Goal: Navigation & Orientation: Find specific page/section

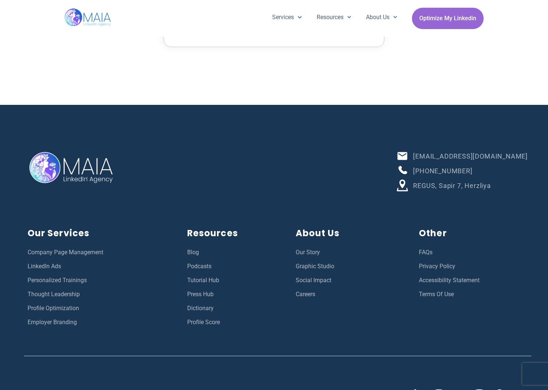
scroll to position [2516, 0]
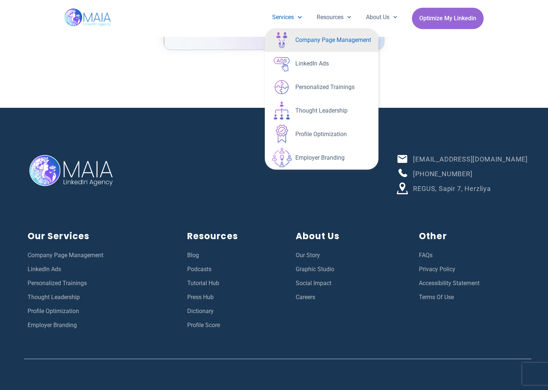
click at [288, 37] on link "Company Page Management" at bounding box center [322, 40] width 114 height 24
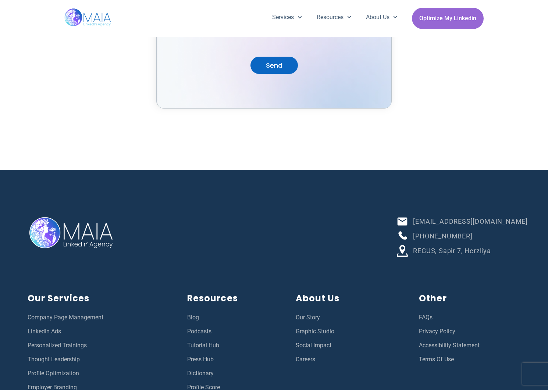
scroll to position [2035, 0]
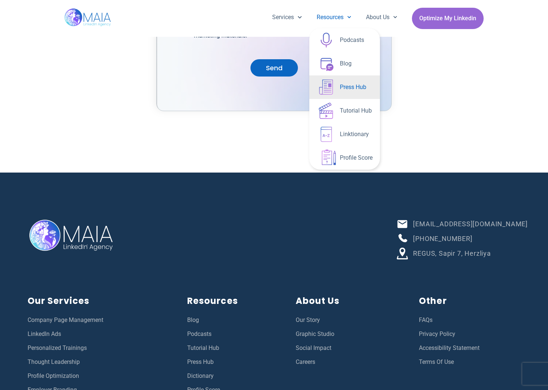
click at [354, 80] on link "Press Hub" at bounding box center [344, 87] width 71 height 24
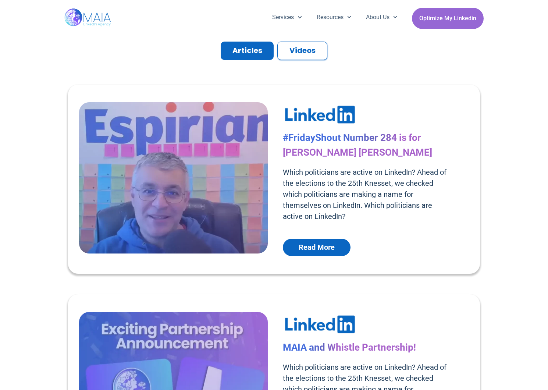
scroll to position [97, 0]
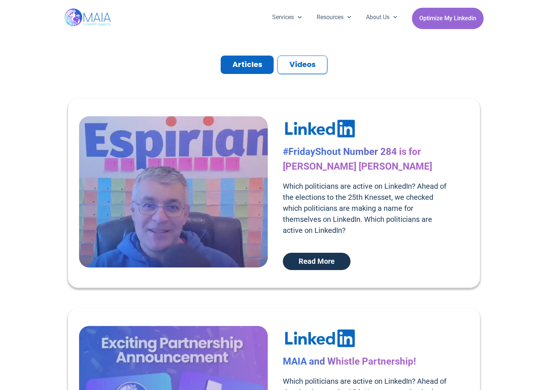
click at [328, 253] on link "Read More" at bounding box center [317, 262] width 68 height 18
